Goal: Transaction & Acquisition: Purchase product/service

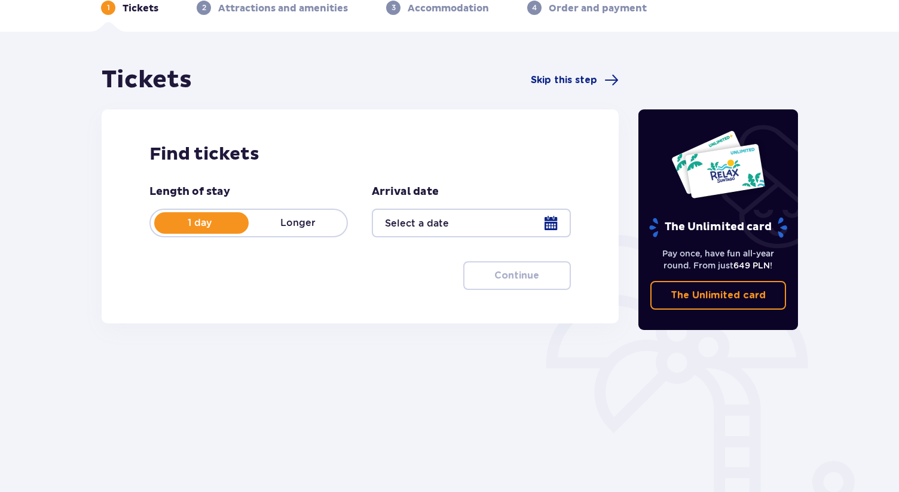
click at [472, 233] on div at bounding box center [471, 223] width 198 height 29
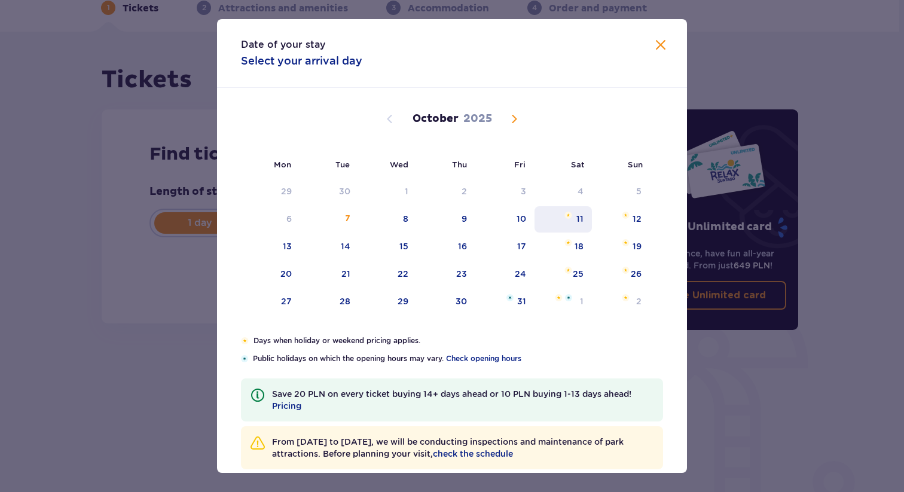
click at [580, 221] on div "11" at bounding box center [579, 219] width 7 height 12
type input "[DATE]"
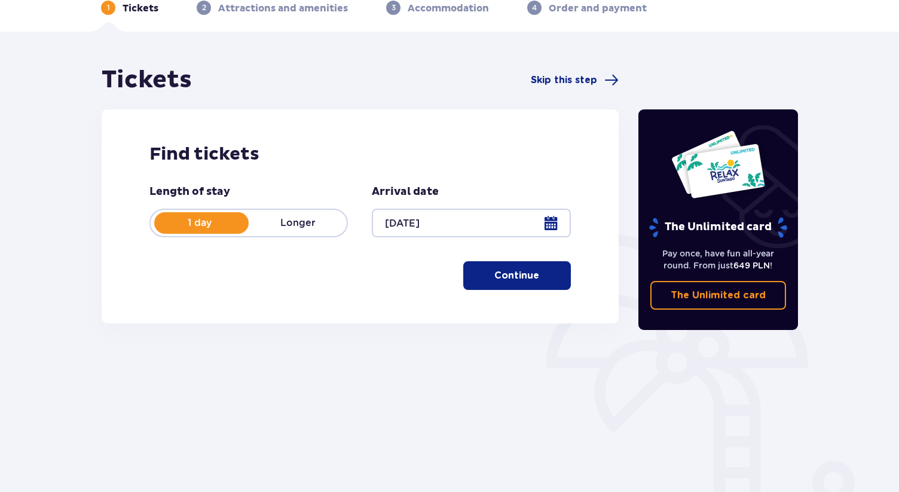
click at [486, 282] on button "Continue" at bounding box center [517, 275] width 108 height 29
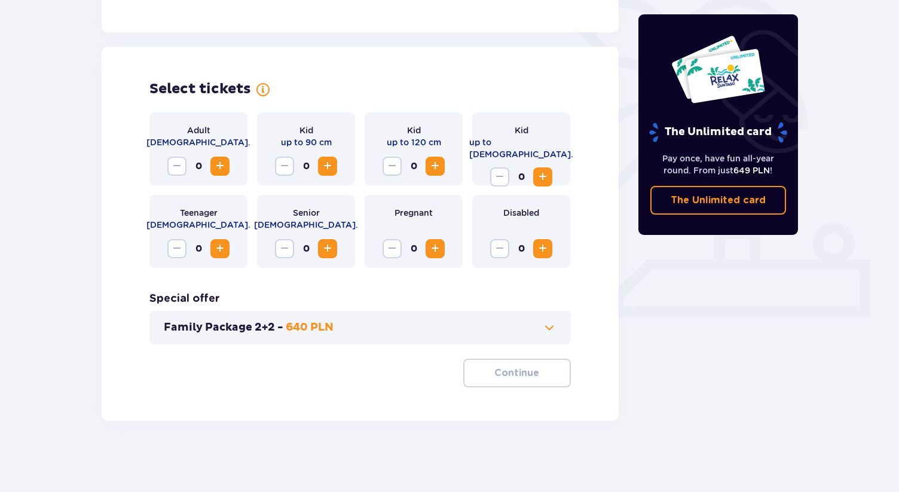
scroll to position [301, 0]
click at [217, 164] on span "Increase" at bounding box center [220, 165] width 14 height 14
click at [506, 384] on button "Continue" at bounding box center [517, 372] width 108 height 29
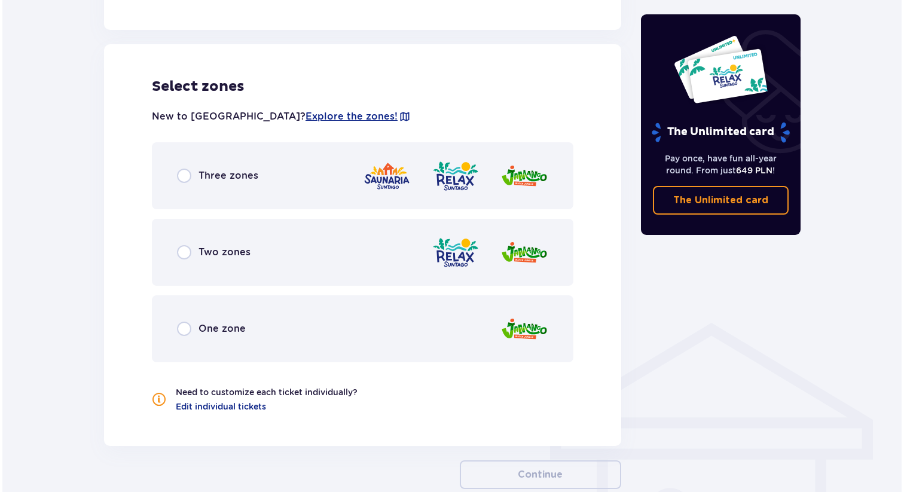
scroll to position [663, 0]
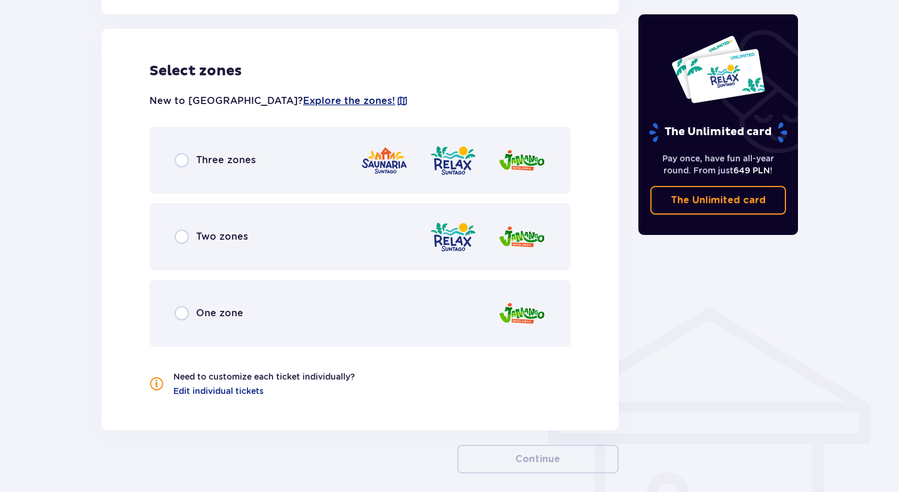
click at [303, 100] on span "Explore the zones!" at bounding box center [349, 100] width 92 height 13
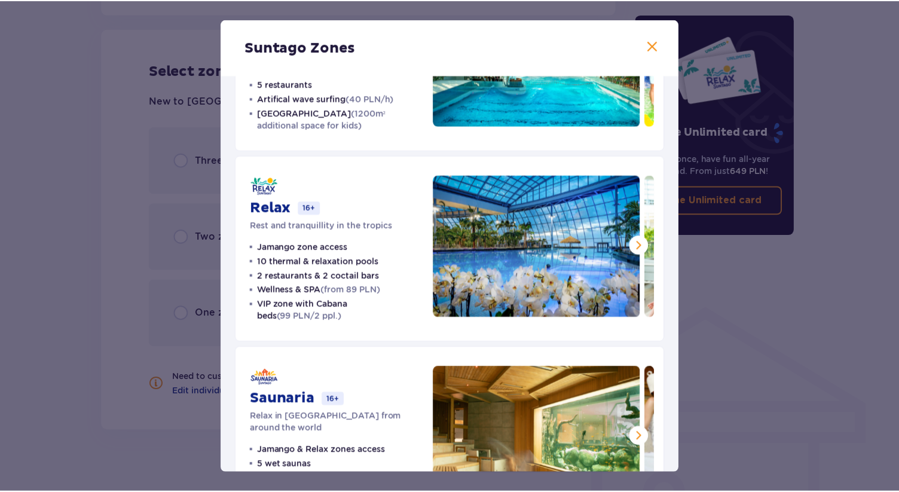
scroll to position [195, 0]
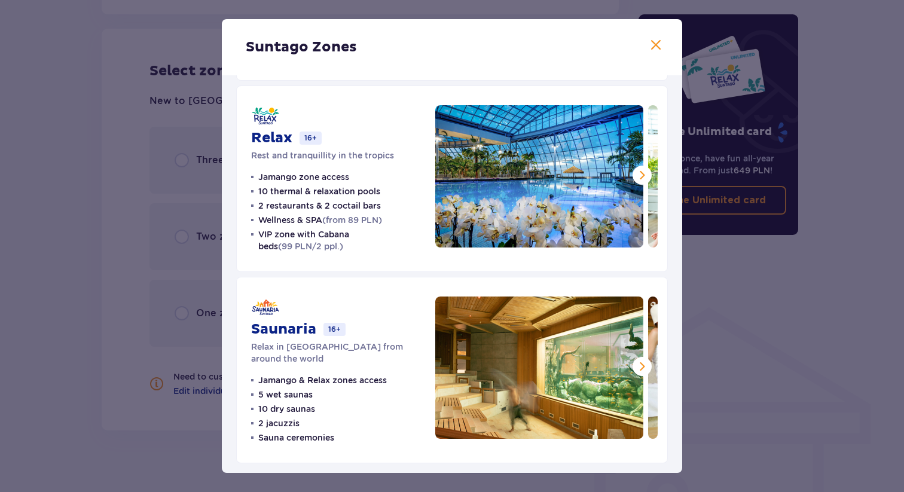
click at [654, 45] on span at bounding box center [656, 45] width 14 height 14
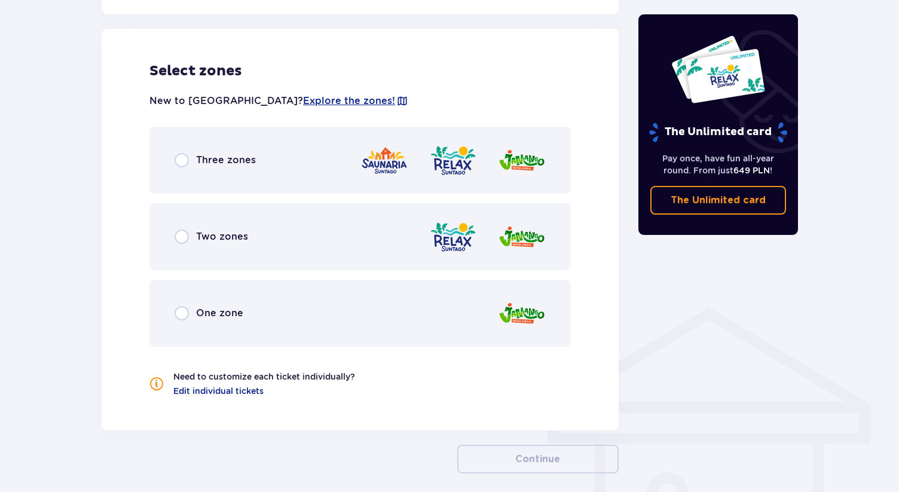
click at [183, 313] on input "radio" at bounding box center [182, 313] width 14 height 14
radio input "true"
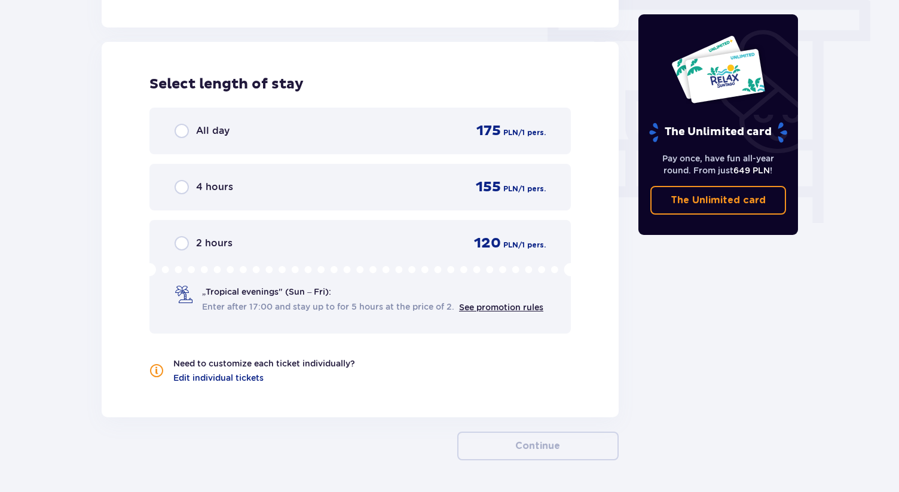
scroll to position [1079, 0]
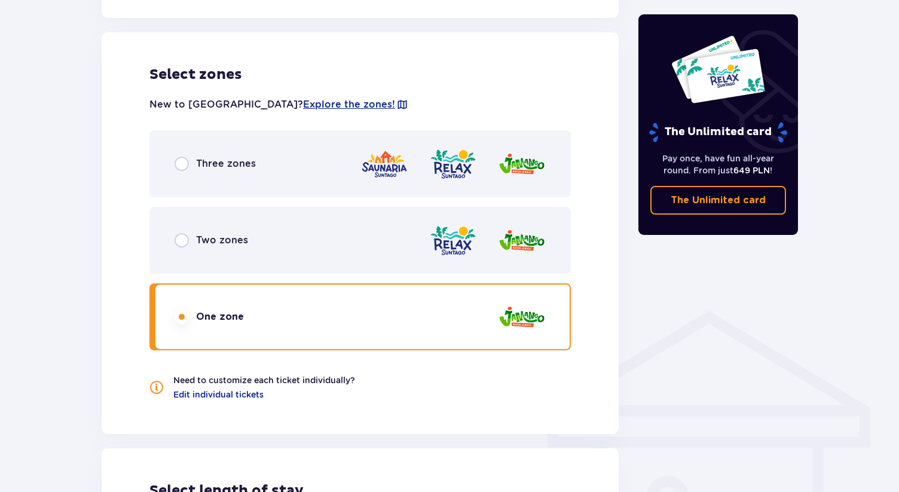
click at [178, 168] on input "radio" at bounding box center [182, 164] width 14 height 14
radio input "true"
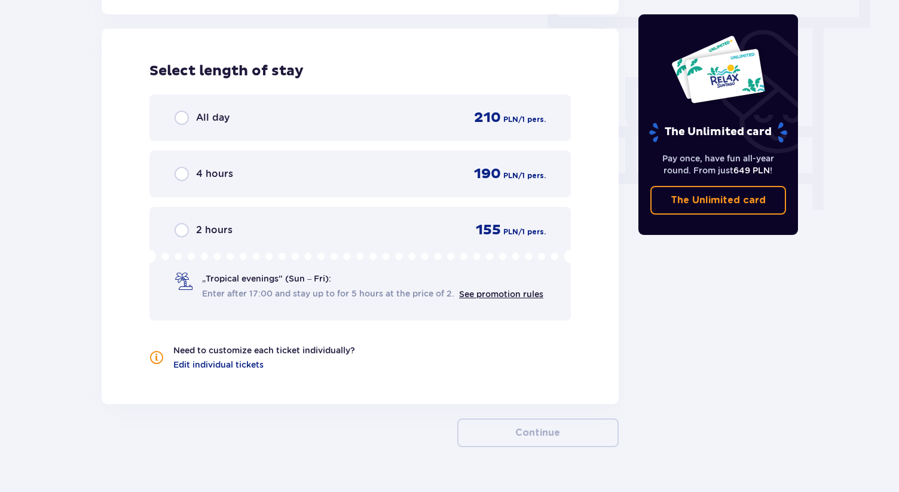
click at [181, 176] on input "radio" at bounding box center [182, 174] width 14 height 14
radio input "true"
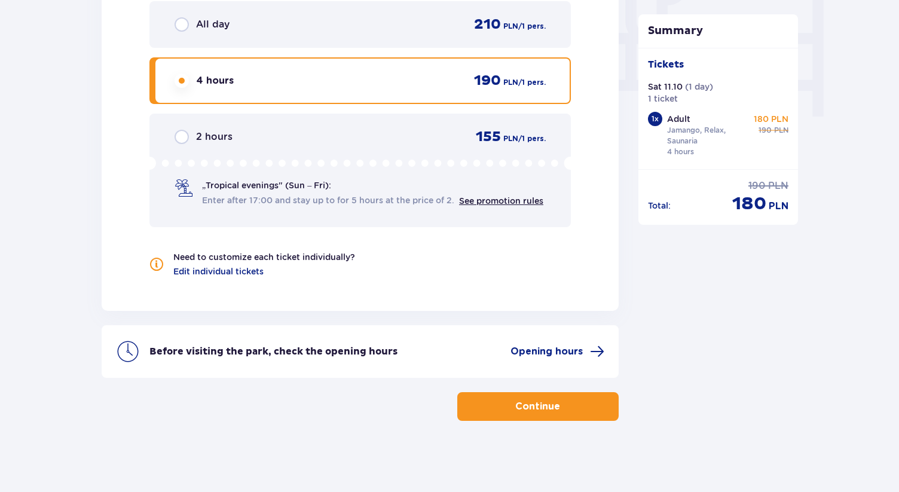
scroll to position [1173, 0]
